Goal: Entertainment & Leisure: Consume media (video, audio)

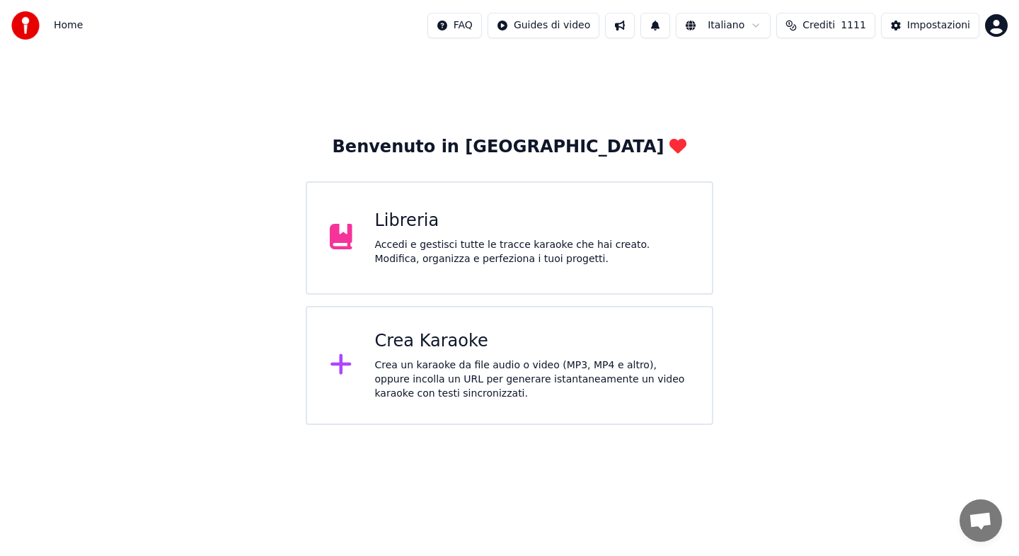
click at [464, 288] on div "Libreria Accedi e gestisci tutte le tracce karaoke che hai creato. Modifica, or…" at bounding box center [510, 237] width 408 height 113
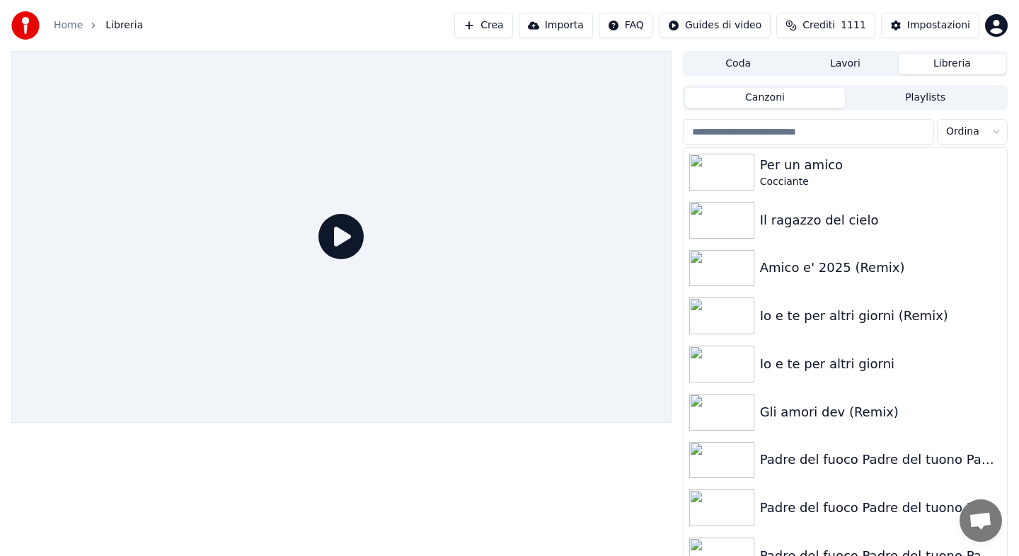
click at [993, 129] on html "Home Libreria Crea Importa FAQ Guides di video Crediti 1111 Impostazioni Coda L…" at bounding box center [509, 278] width 1019 height 556
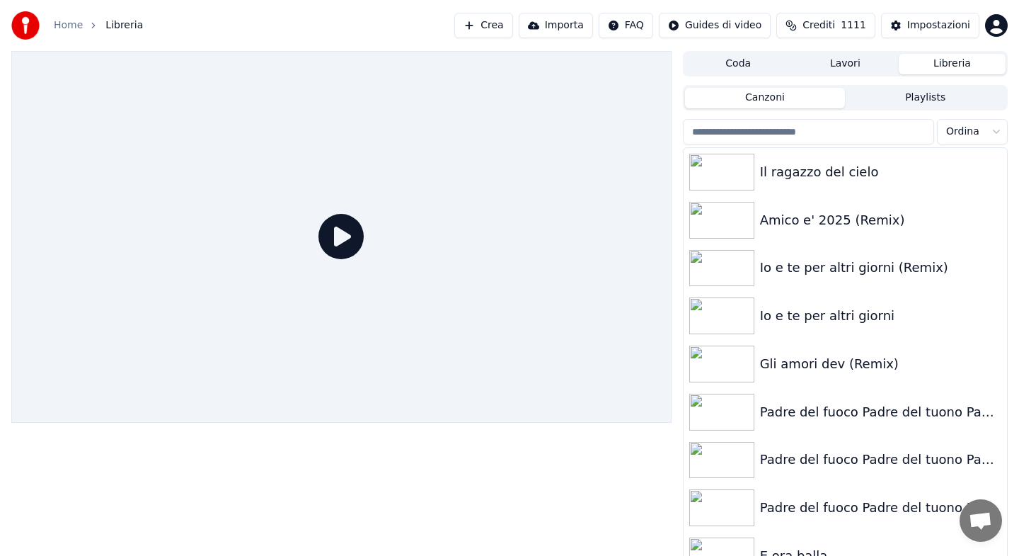
click at [991, 135] on html "Home Libreria Crea Importa FAQ Guides di video Crediti 1111 Impostazioni Coda L…" at bounding box center [509, 278] width 1019 height 556
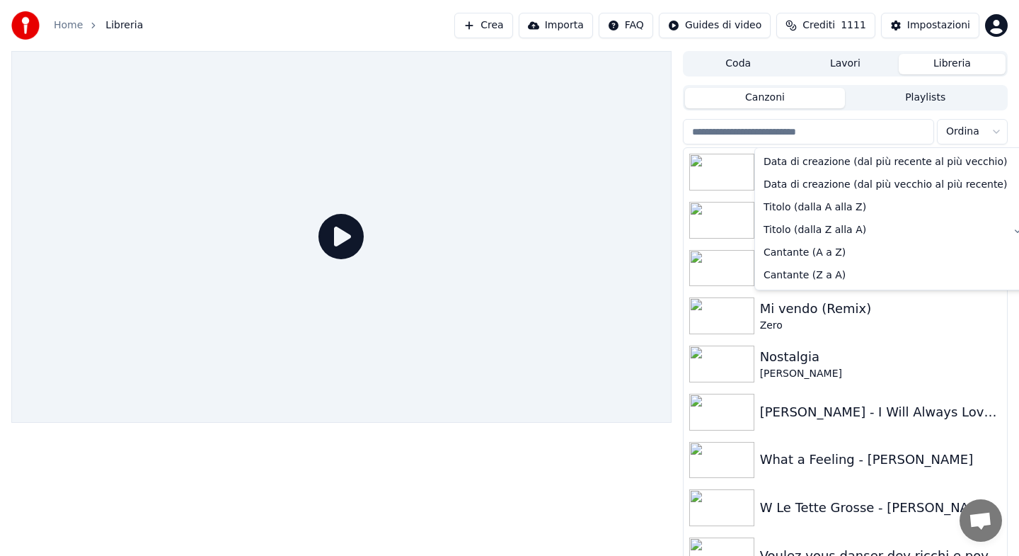
click at [880, 311] on html "Home Libreria Crea Importa FAQ Guides di video Crediti 1111 Impostazioni Coda L…" at bounding box center [509, 278] width 1019 height 556
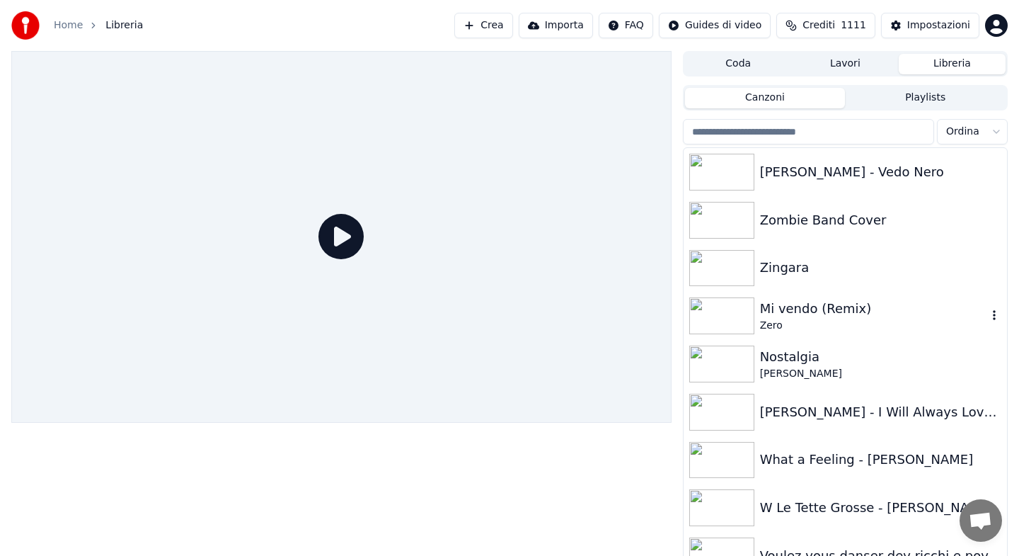
click at [880, 311] on div "Mi vendo (Remix)" at bounding box center [873, 309] width 227 height 20
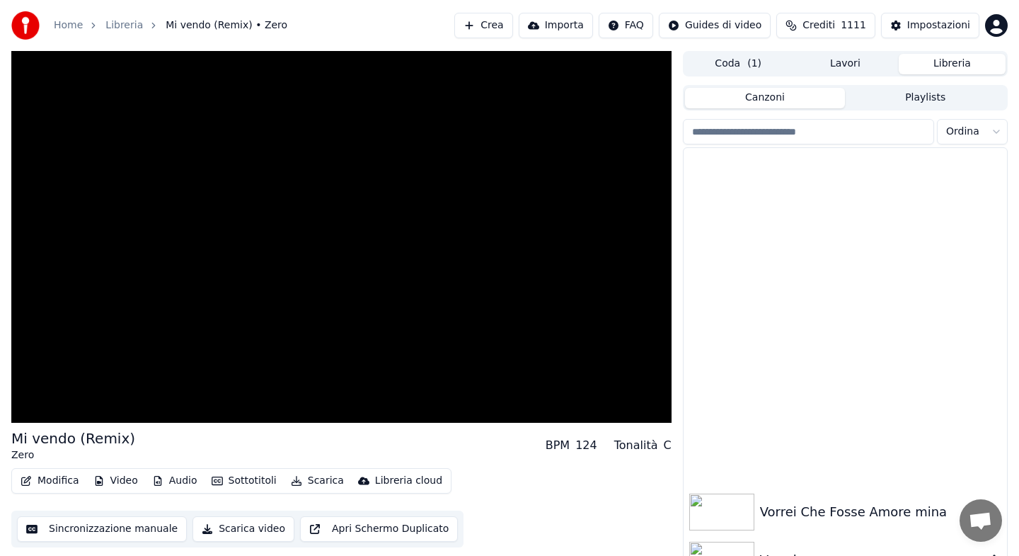
scroll to position [529, 0]
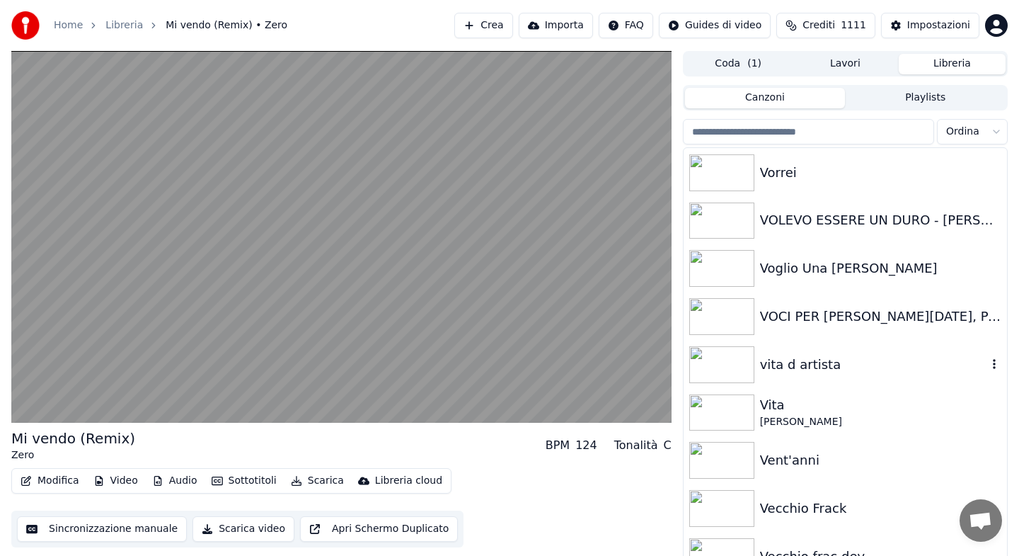
click at [794, 366] on div "vita d artista" at bounding box center [873, 365] width 227 height 20
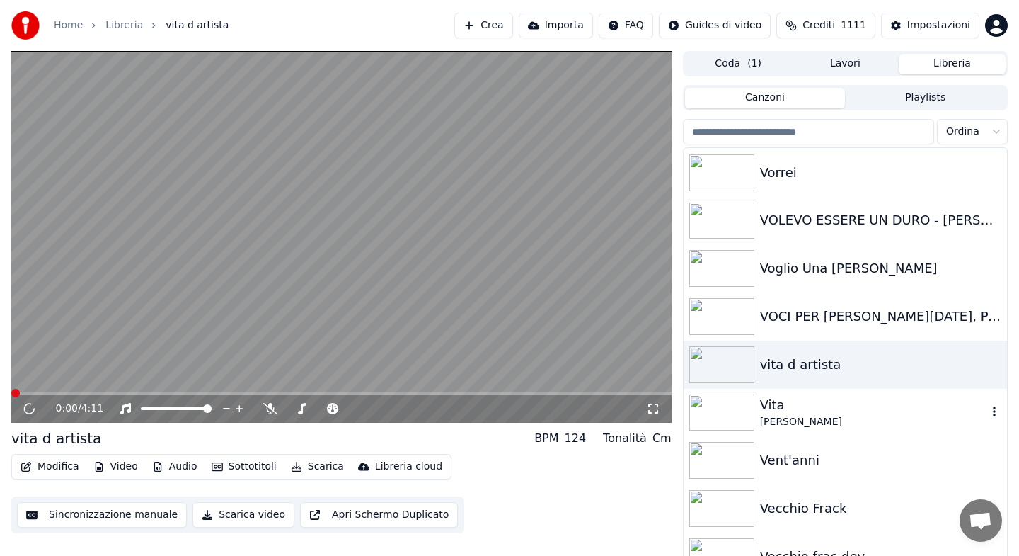
click at [785, 422] on div "Gigi D'Alessio" at bounding box center [873, 422] width 227 height 14
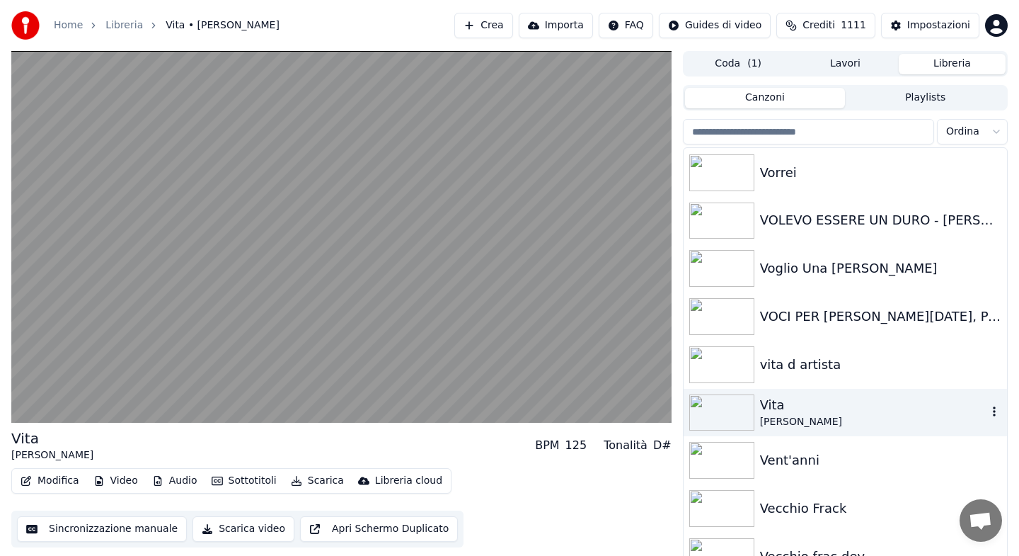
click at [785, 422] on div "Gigi D'Alessio" at bounding box center [873, 422] width 227 height 14
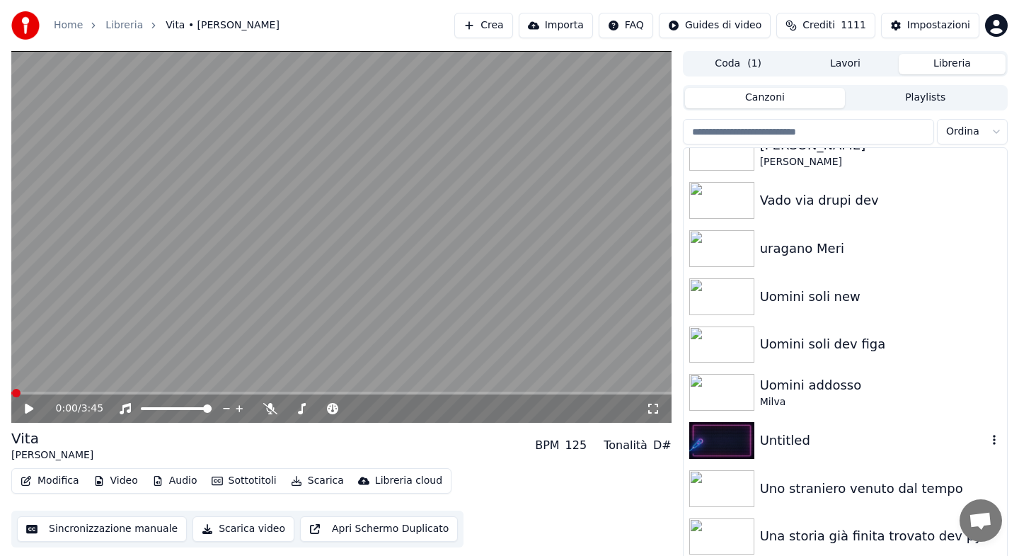
scroll to position [1010, 0]
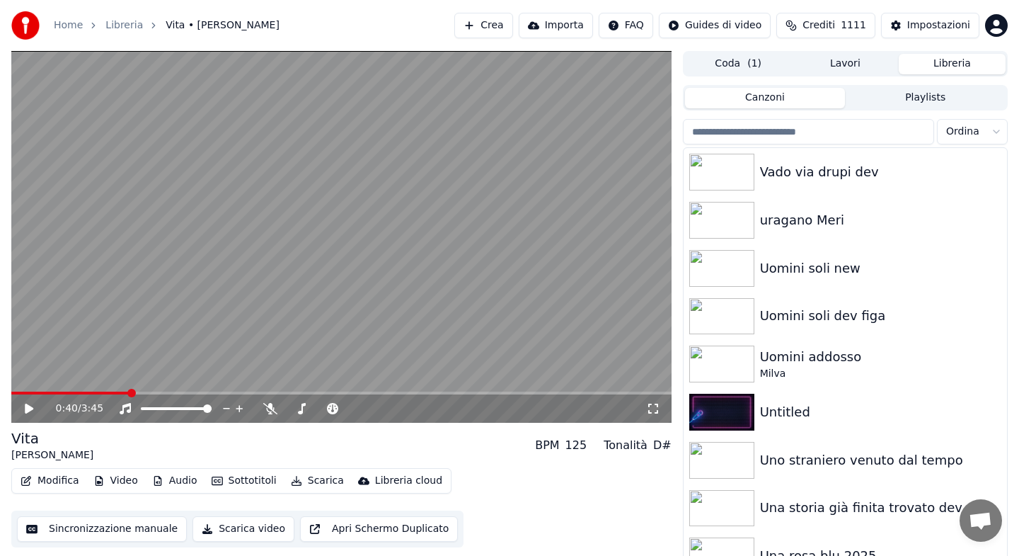
click at [129, 393] on span at bounding box center [341, 392] width 661 height 3
click at [30, 409] on icon at bounding box center [29, 409] width 8 height 10
click at [17, 392] on span at bounding box center [72, 392] width 122 height 3
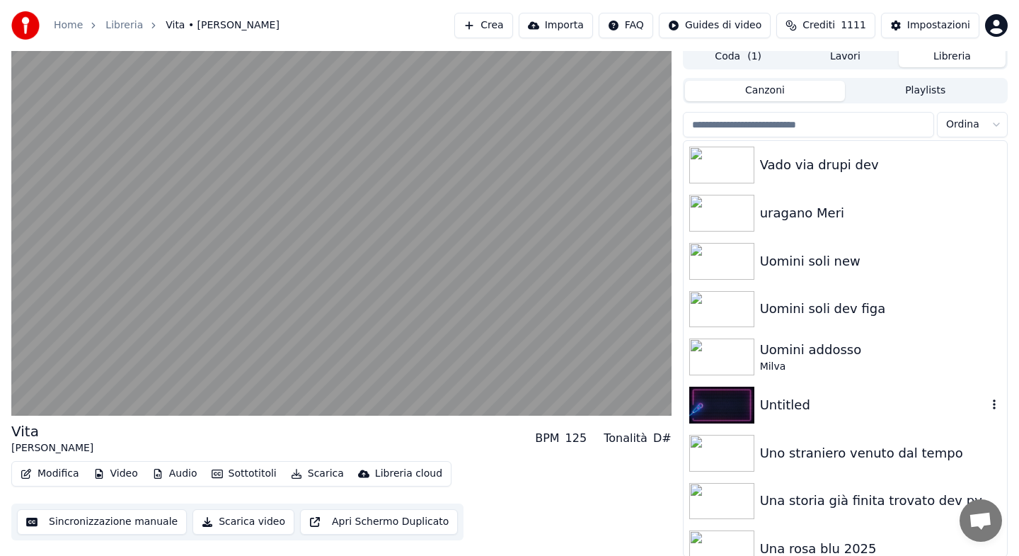
scroll to position [8, 0]
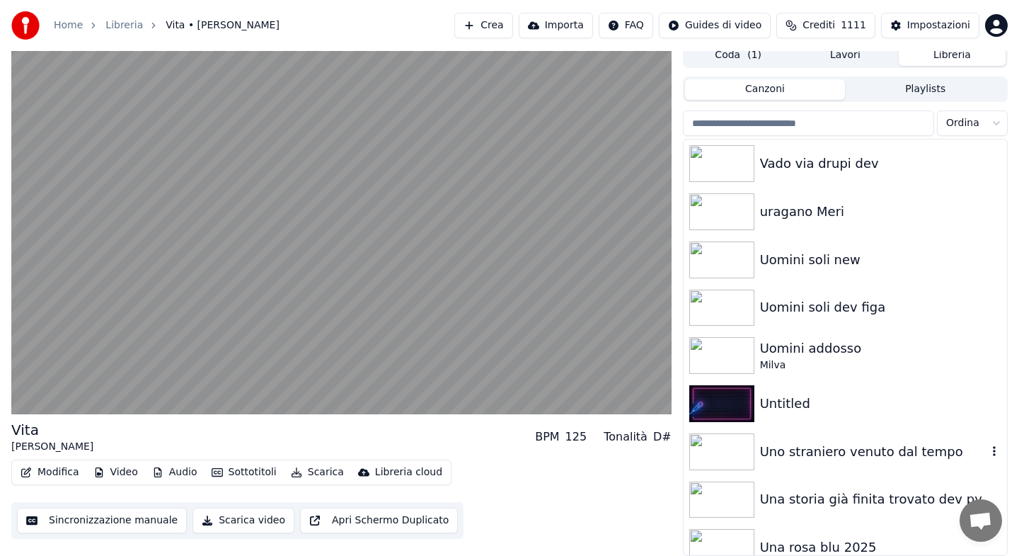
click at [837, 462] on div "Uno straniero venuto dal tempo" at bounding box center [846, 452] width 324 height 48
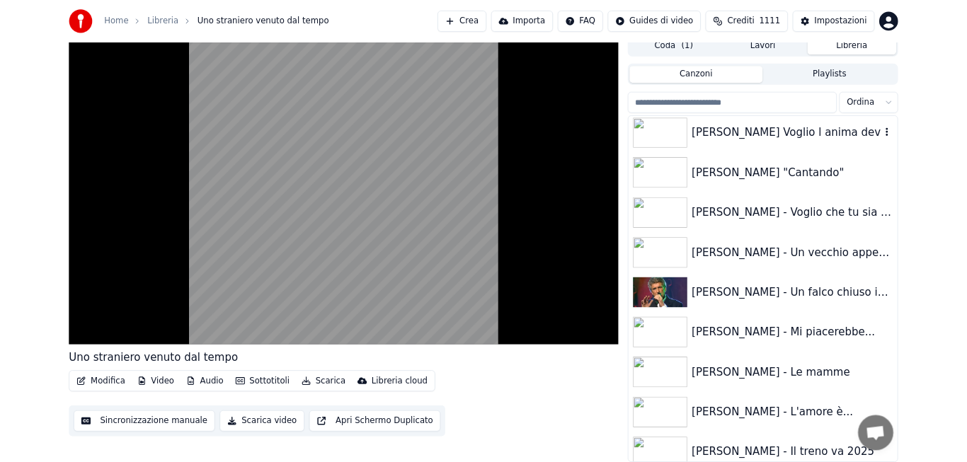
scroll to position [3304, 0]
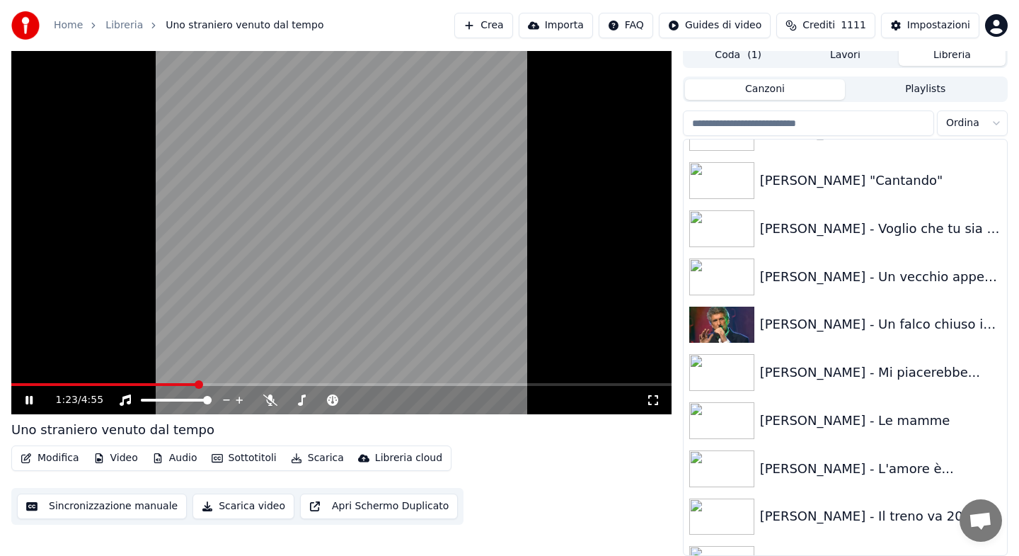
click at [32, 402] on icon at bounding box center [28, 400] width 7 height 8
